Goal: Task Accomplishment & Management: Use online tool/utility

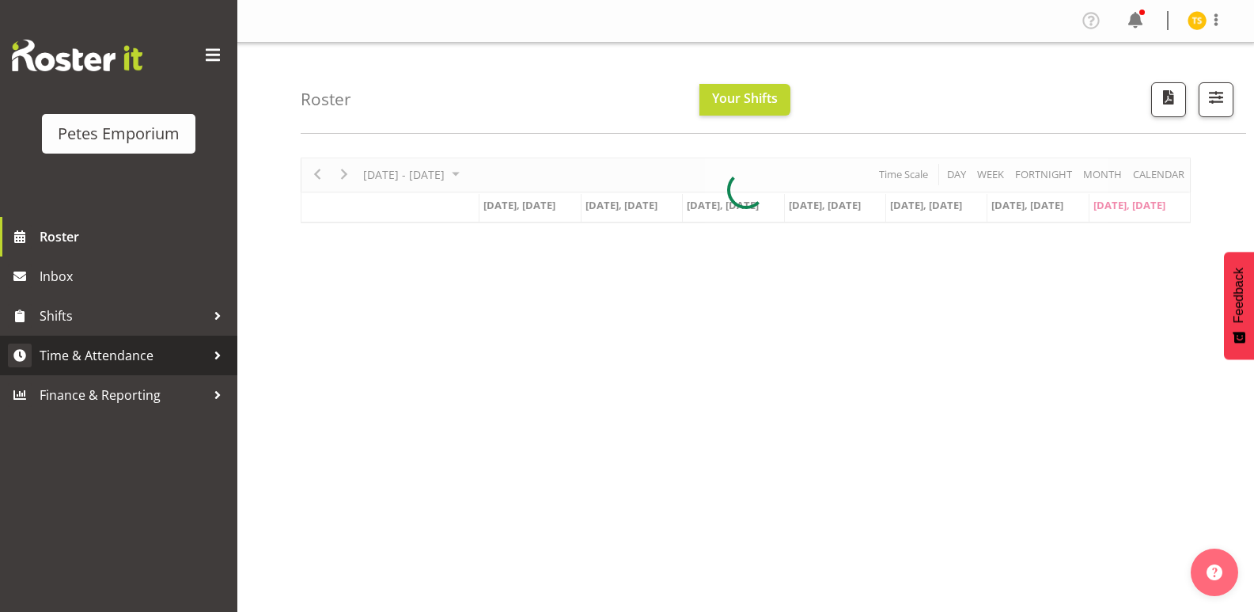
click at [101, 345] on span "Time & Attendance" at bounding box center [123, 355] width 166 height 24
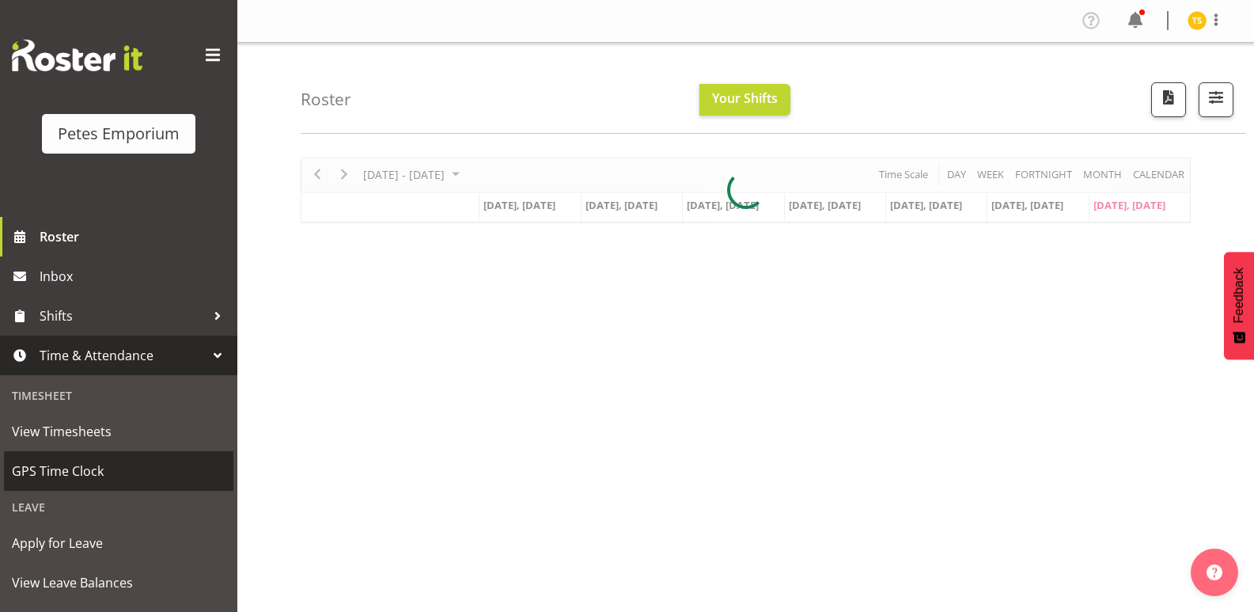
click at [69, 480] on span "GPS Time Clock" at bounding box center [119, 471] width 214 height 24
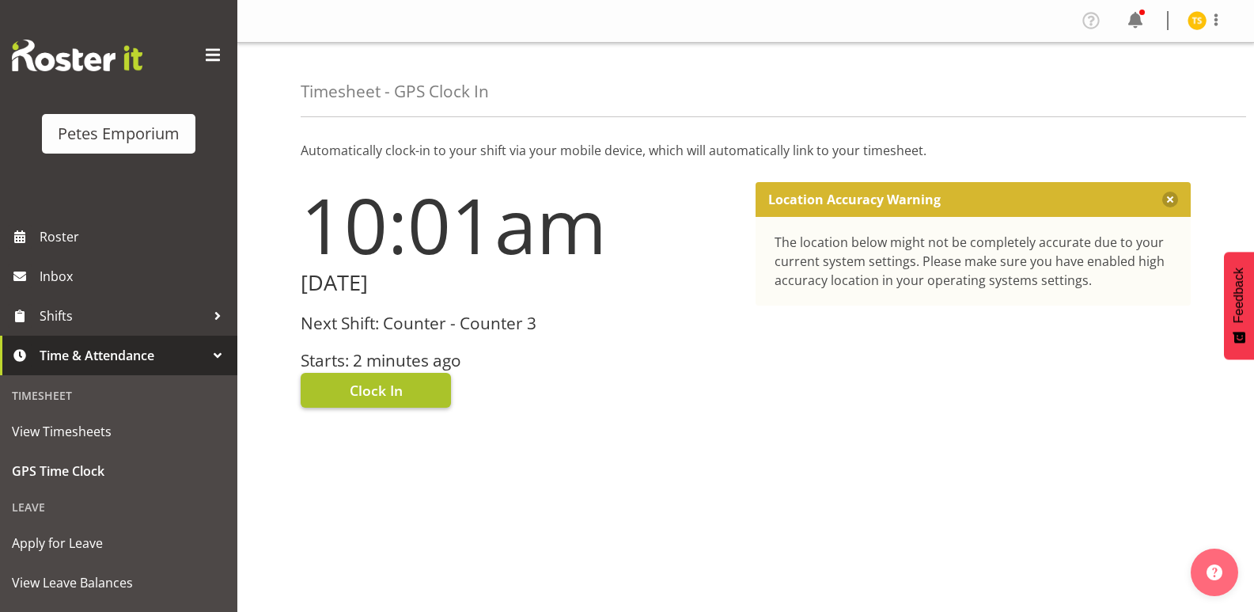
click at [385, 383] on span "Clock In" at bounding box center [376, 390] width 53 height 21
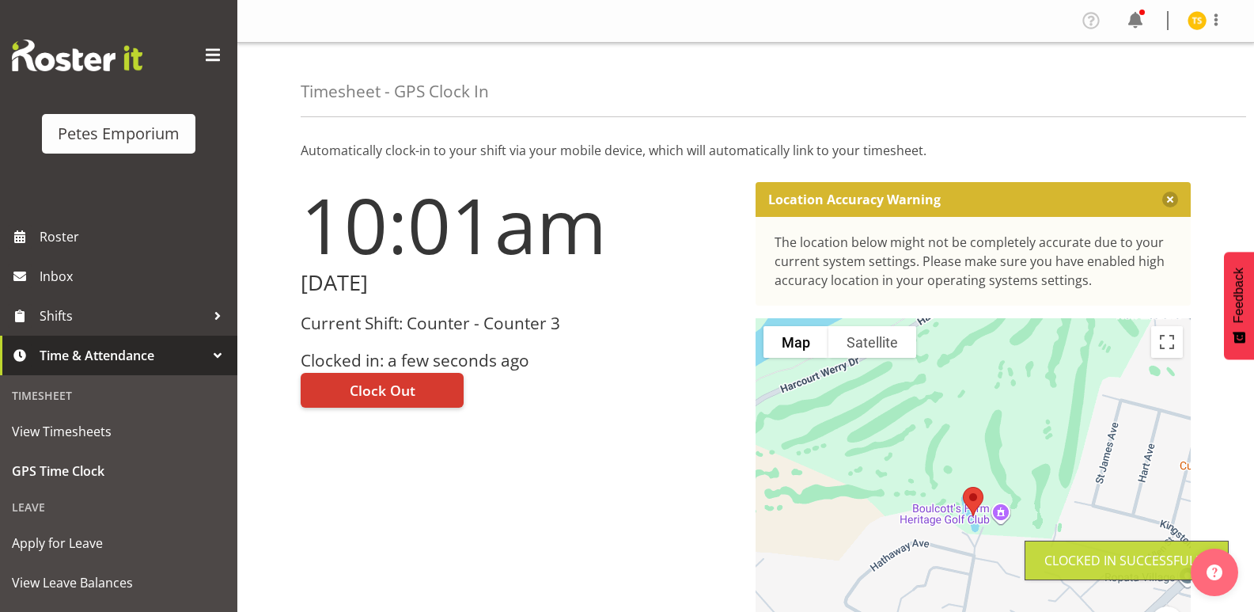
click at [1190, 13] on figure at bounding box center [1197, 20] width 19 height 19
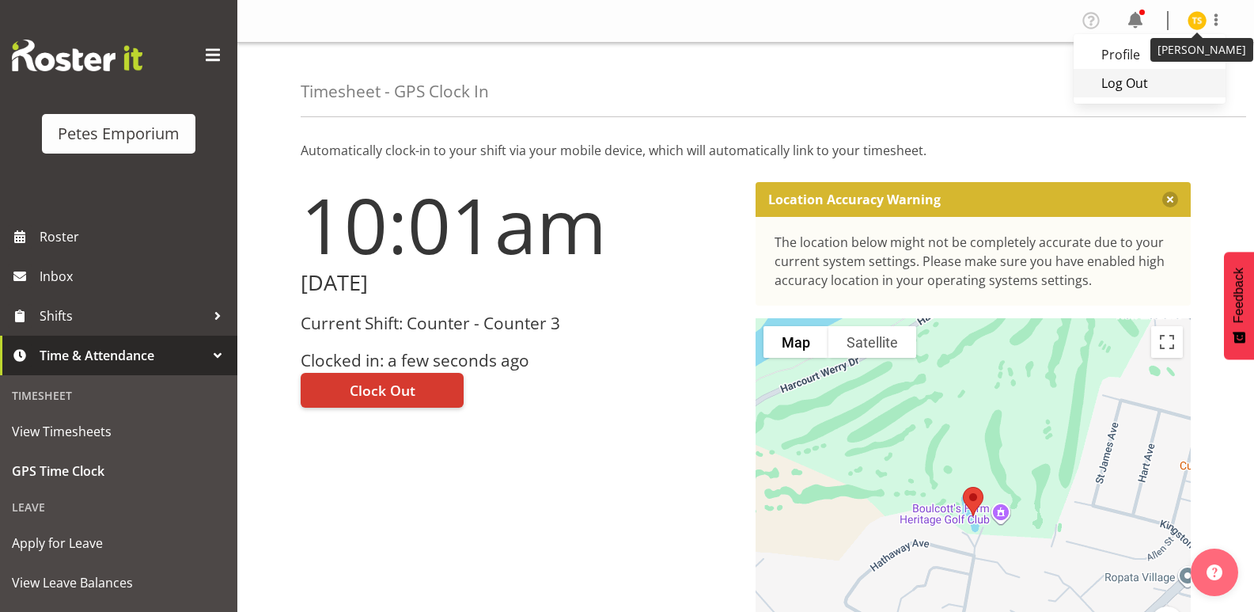
click at [1120, 78] on link "Log Out" at bounding box center [1150, 83] width 152 height 28
